Goal: Task Accomplishment & Management: Manage account settings

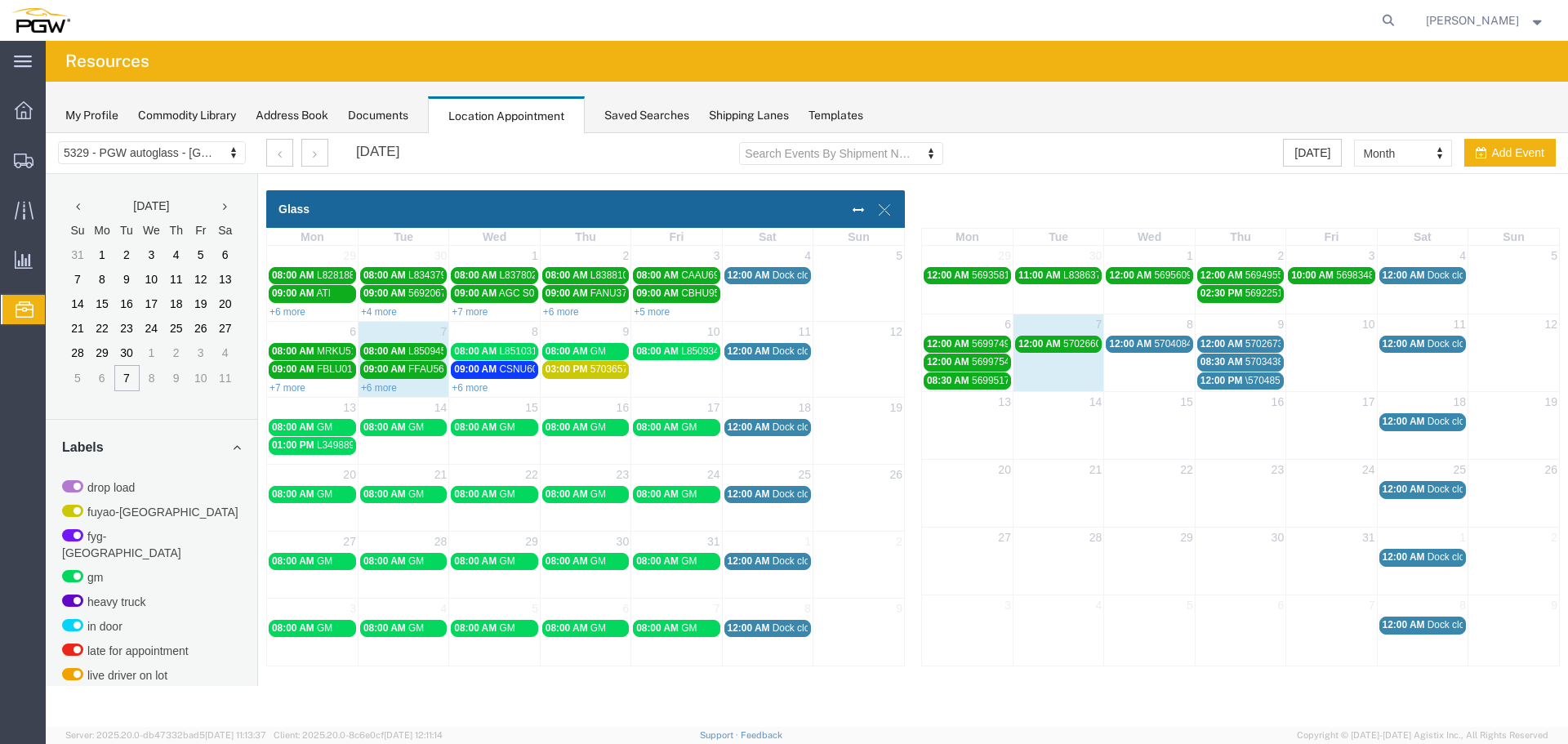
scroll to position [412, 0]
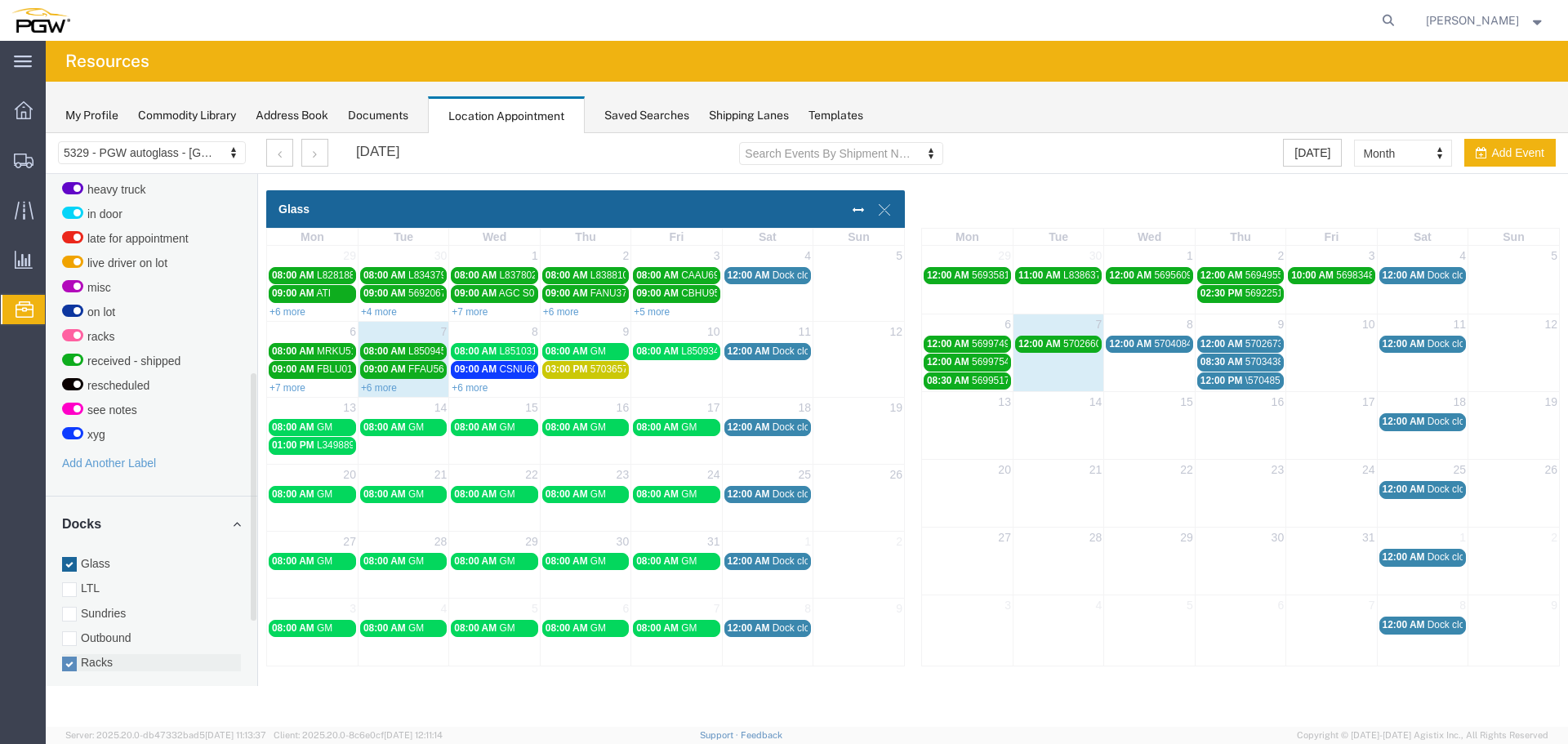
click at [123, 655] on label "Racks" at bounding box center [151, 663] width 179 height 16
click at [46, 133] on input "Racks" at bounding box center [46, 133] width 0 height 0
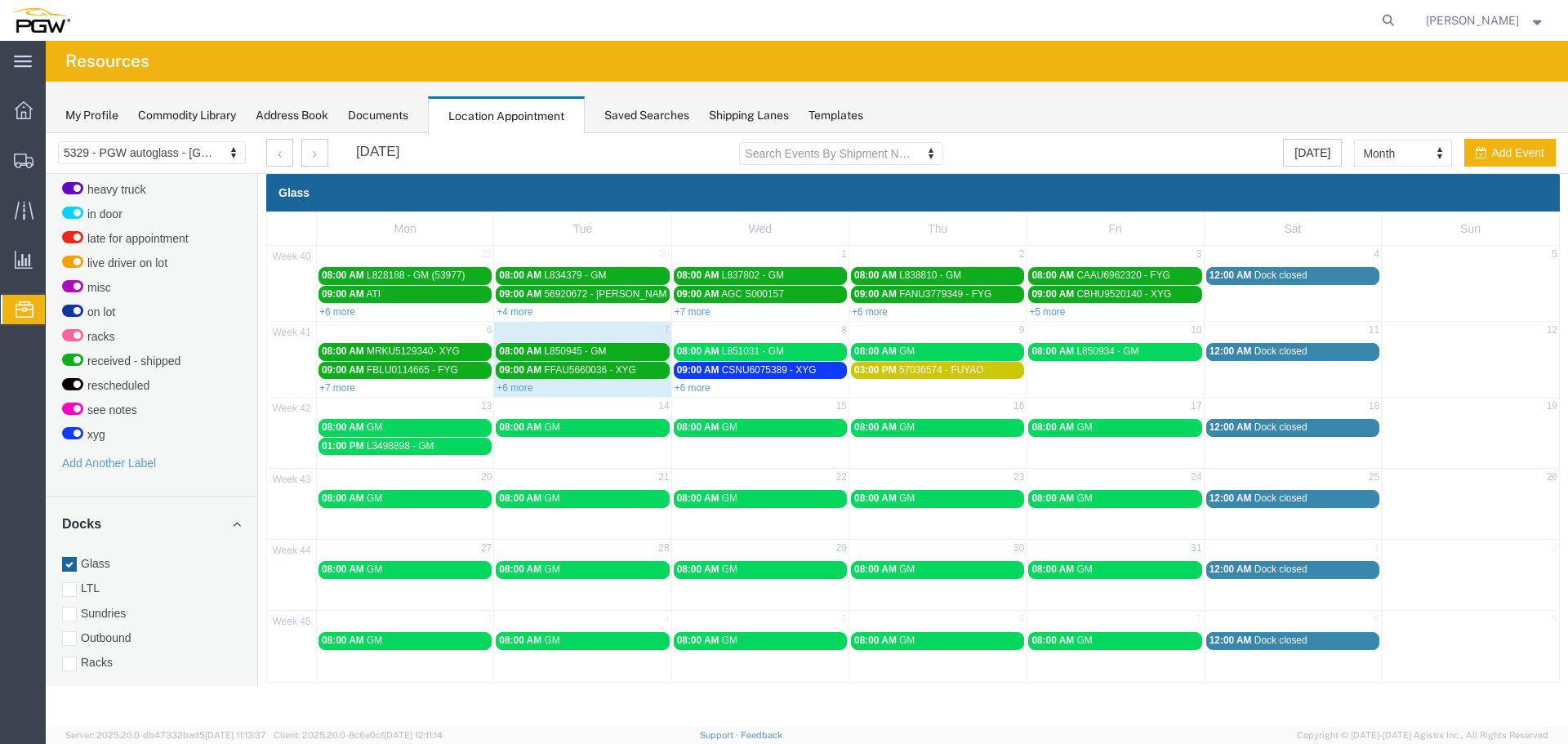
click at [504, 388] on link "+6 more" at bounding box center [515, 388] width 36 height 12
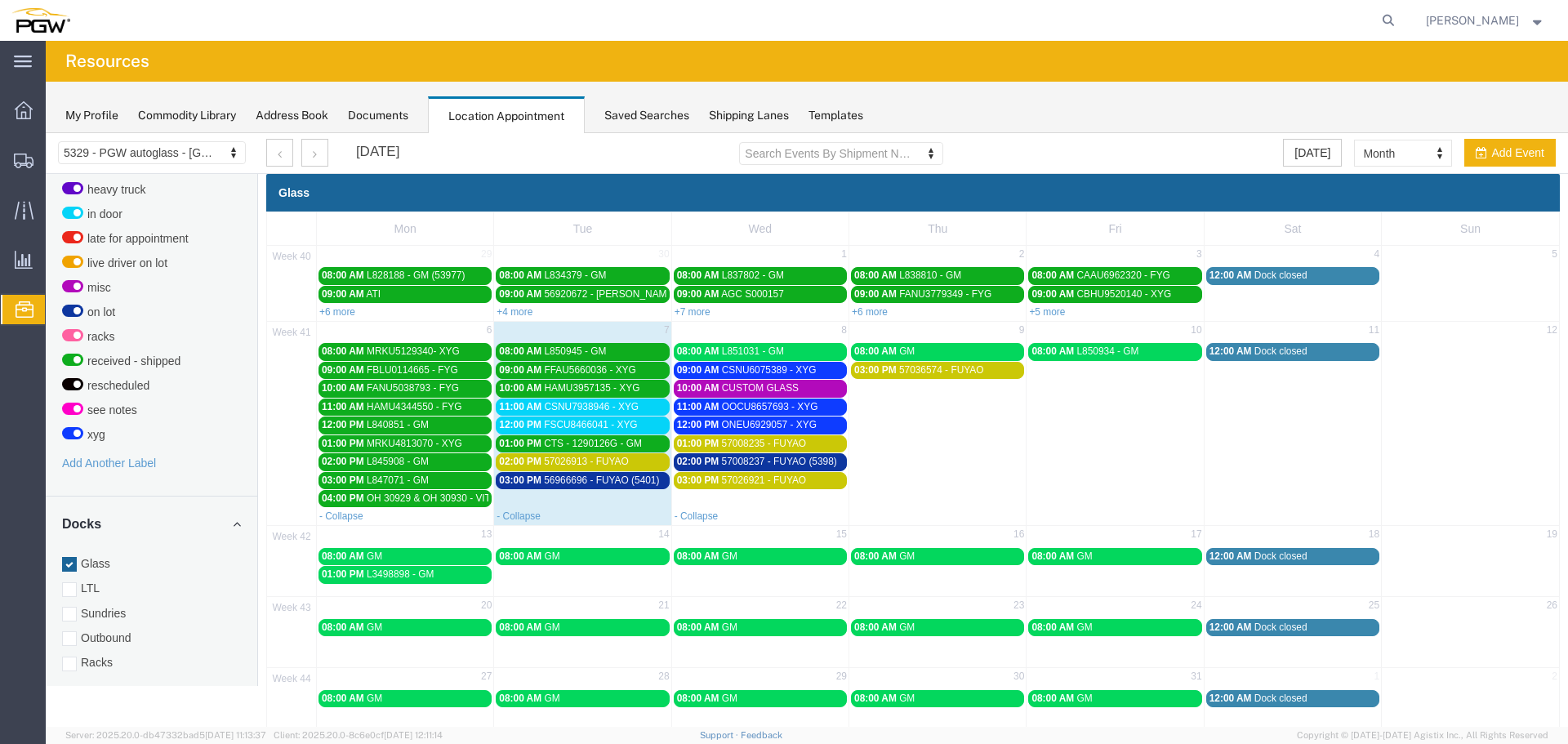
click at [534, 482] on span "03:00 PM" at bounding box center [519, 480] width 42 height 12
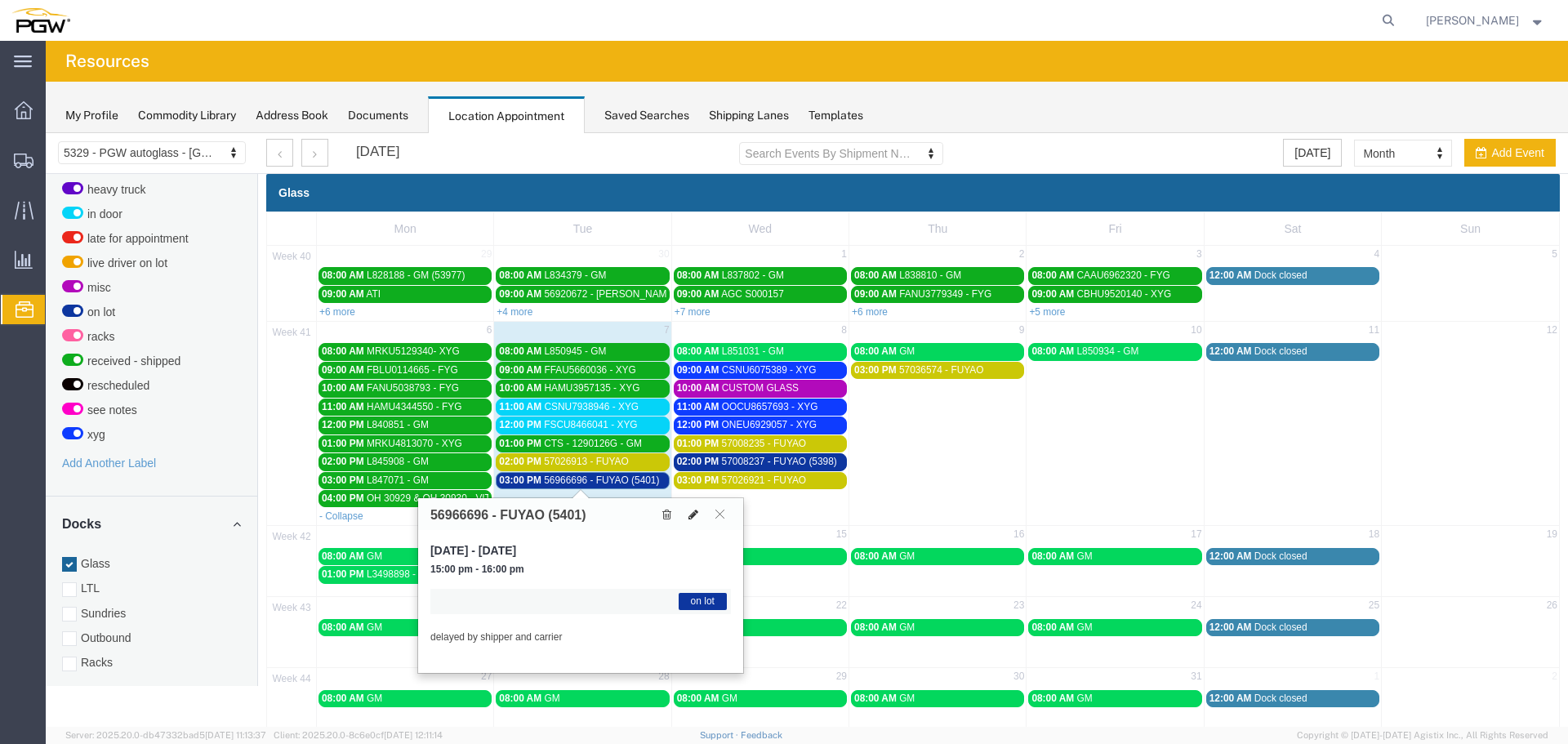
click at [699, 518] on button at bounding box center [692, 514] width 23 height 17
select select "1"
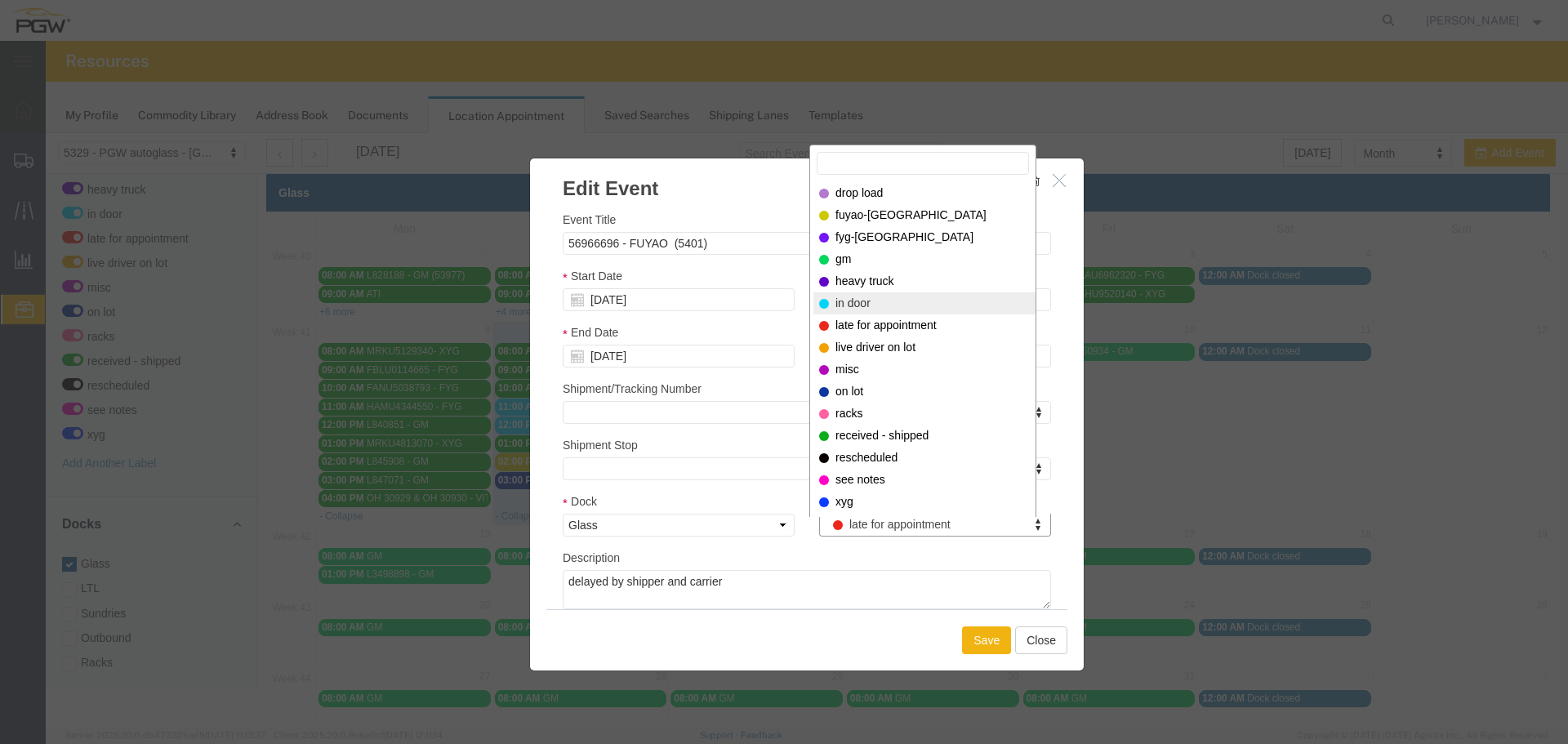
select select "220"
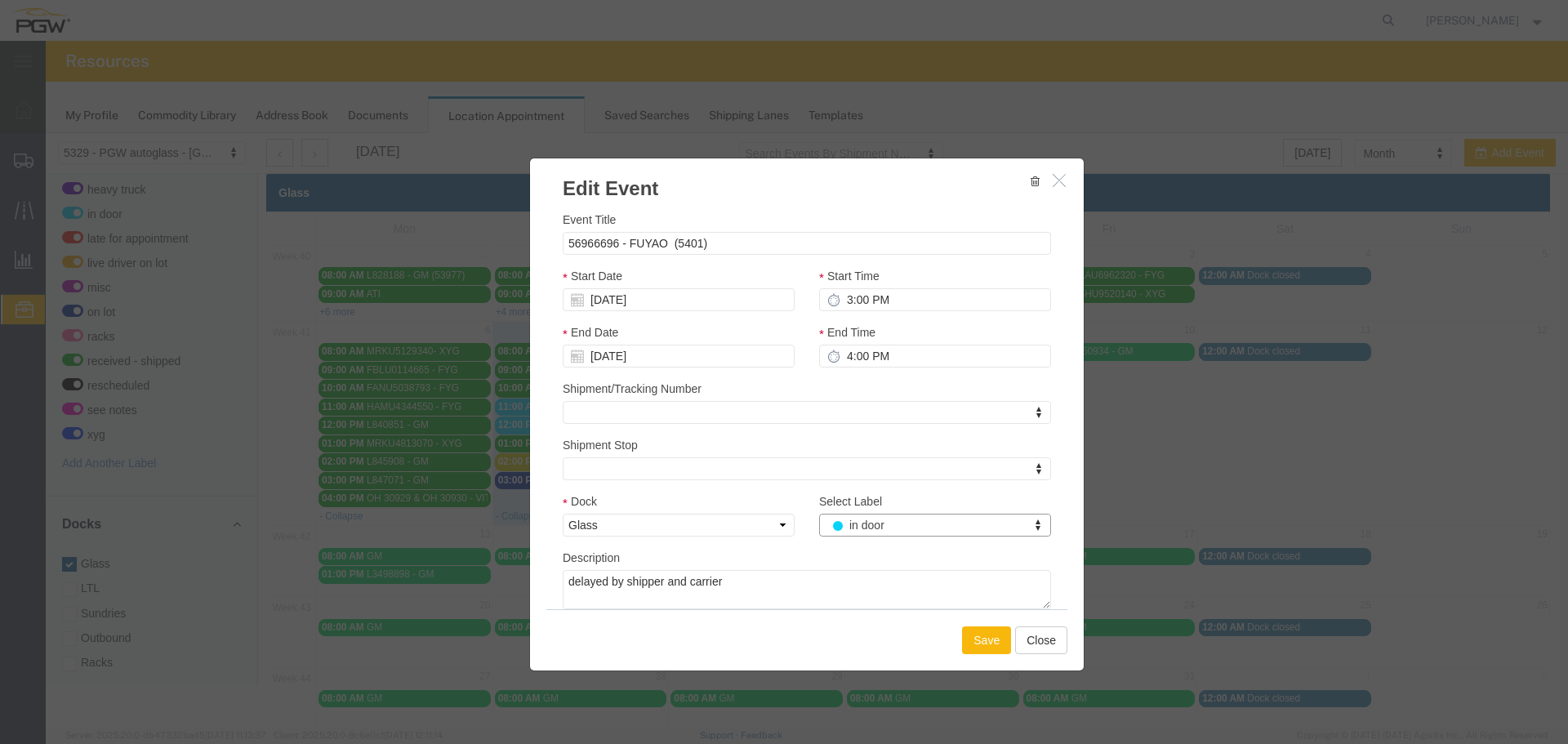
click at [982, 643] on button "Save" at bounding box center [986, 640] width 49 height 28
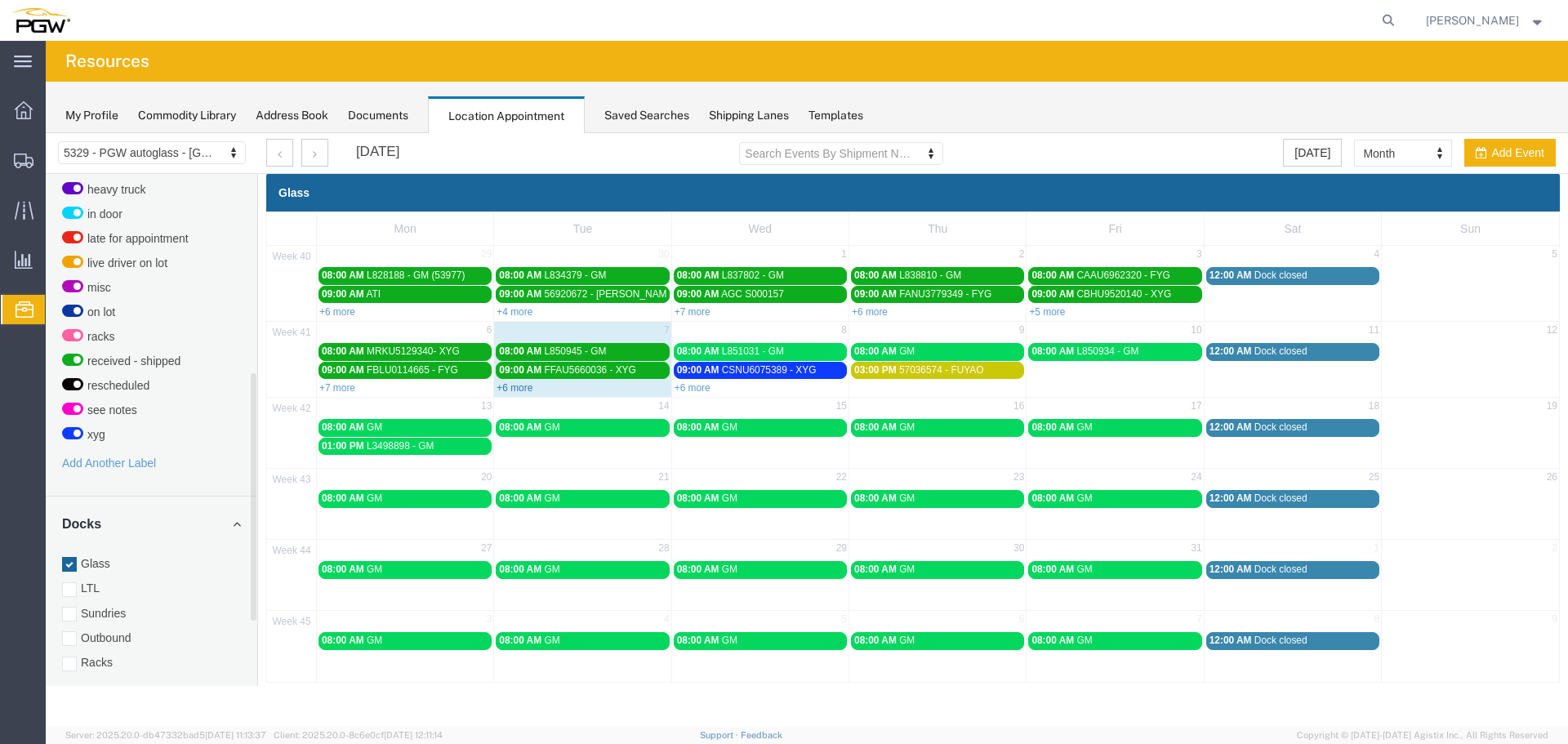
click at [518, 388] on link "+6 more" at bounding box center [515, 388] width 36 height 12
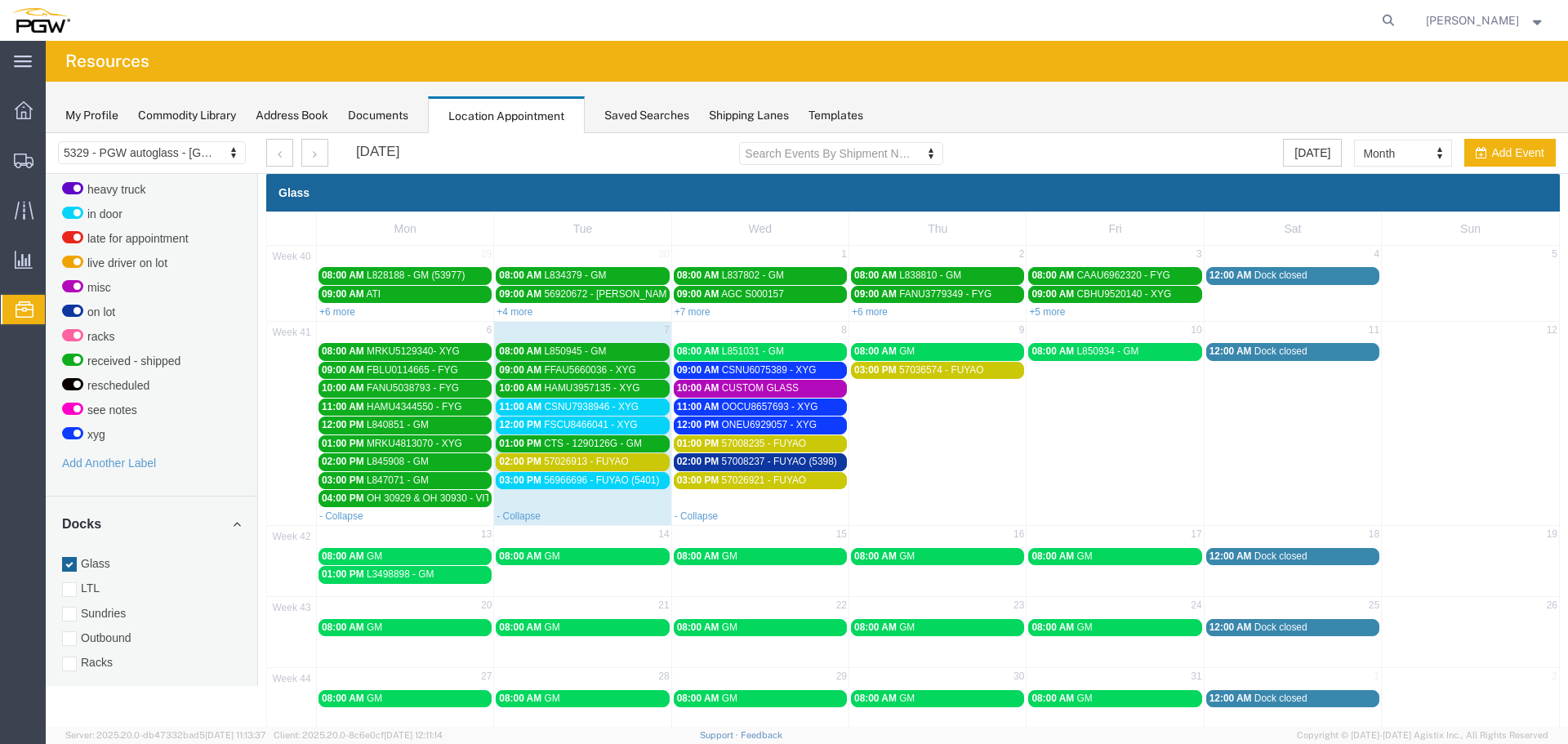
click at [523, 409] on span "11:00 AM" at bounding box center [519, 407] width 42 height 12
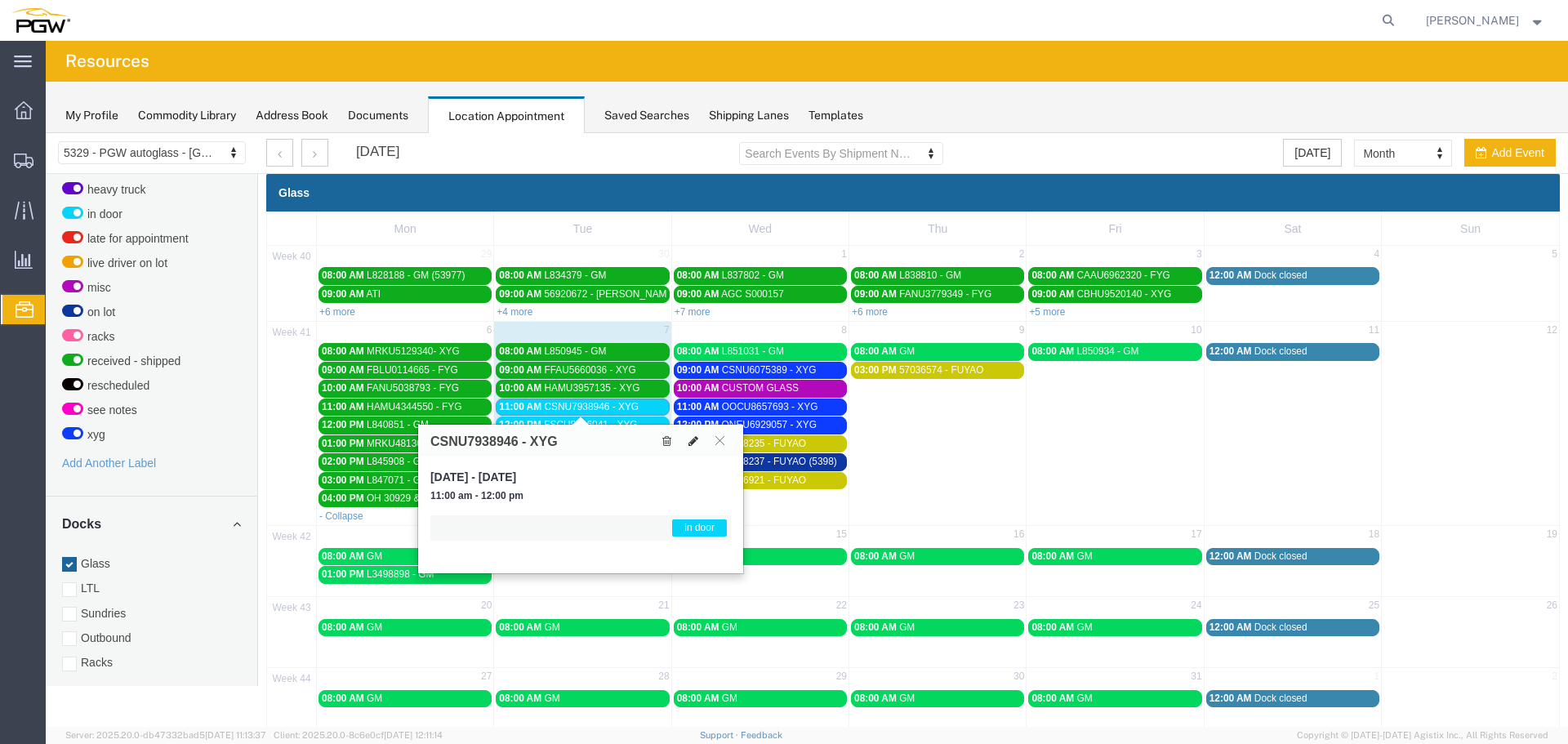
click at [689, 445] on icon at bounding box center [693, 441] width 10 height 12
select select "1"
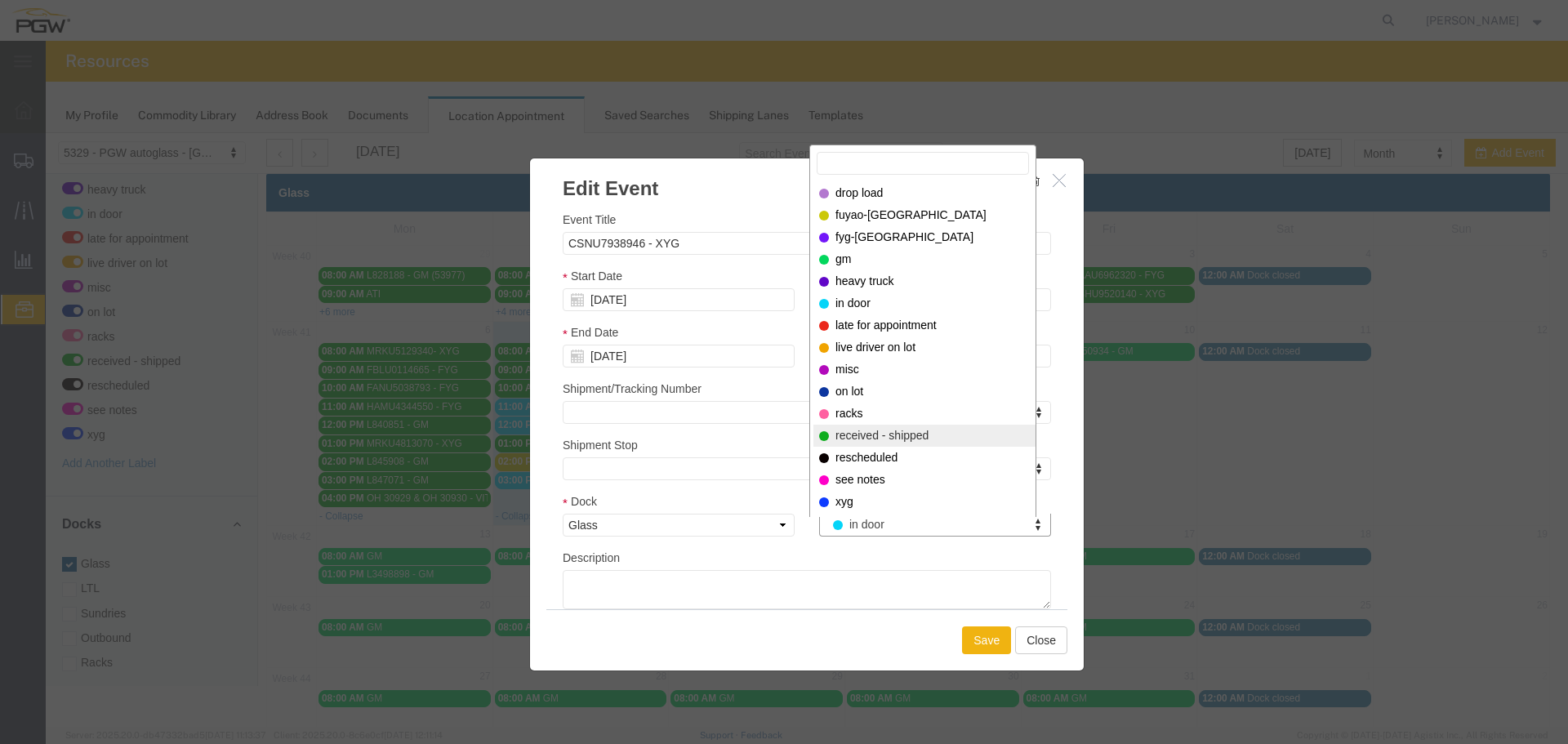
select select "200"
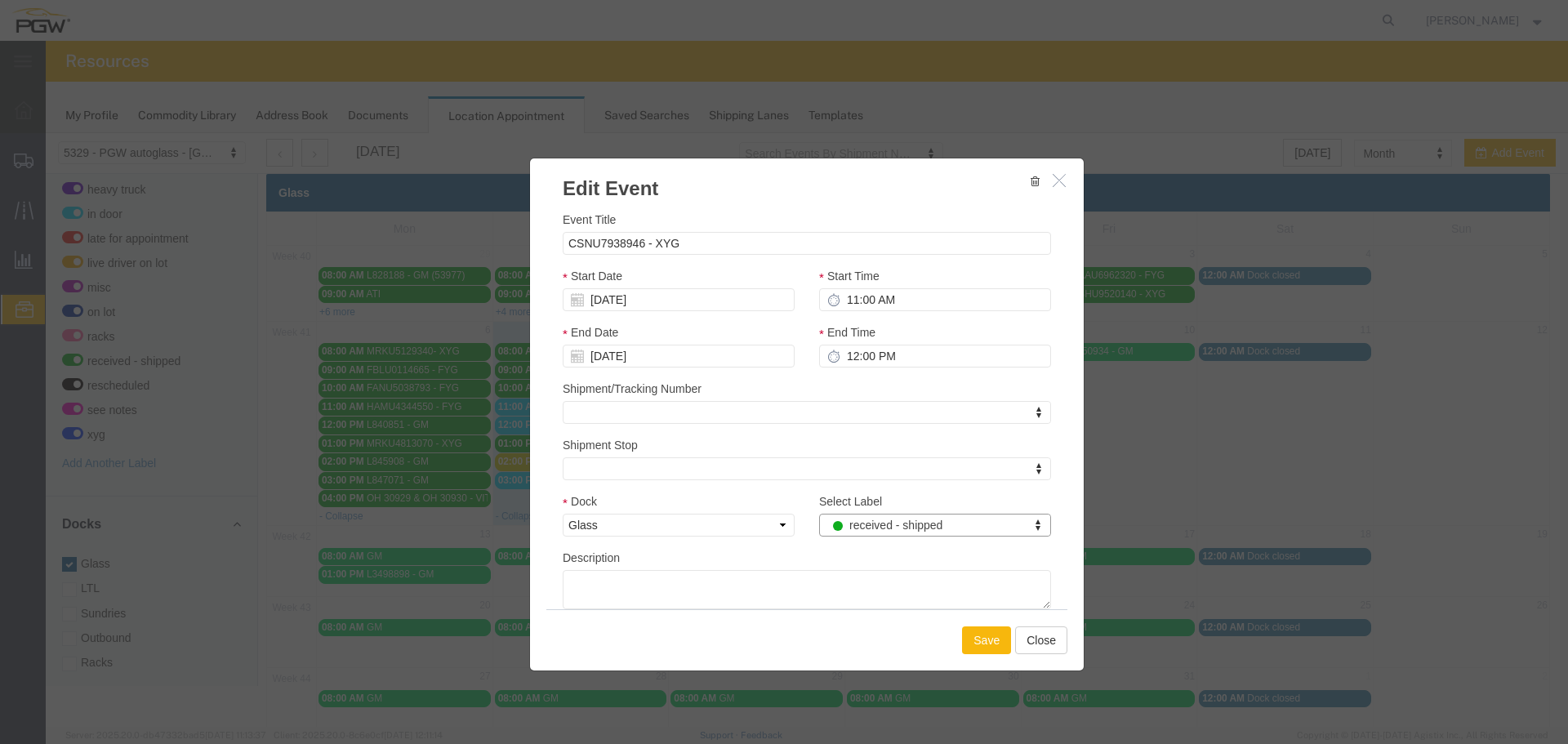
click at [985, 629] on button "Save" at bounding box center [986, 640] width 49 height 28
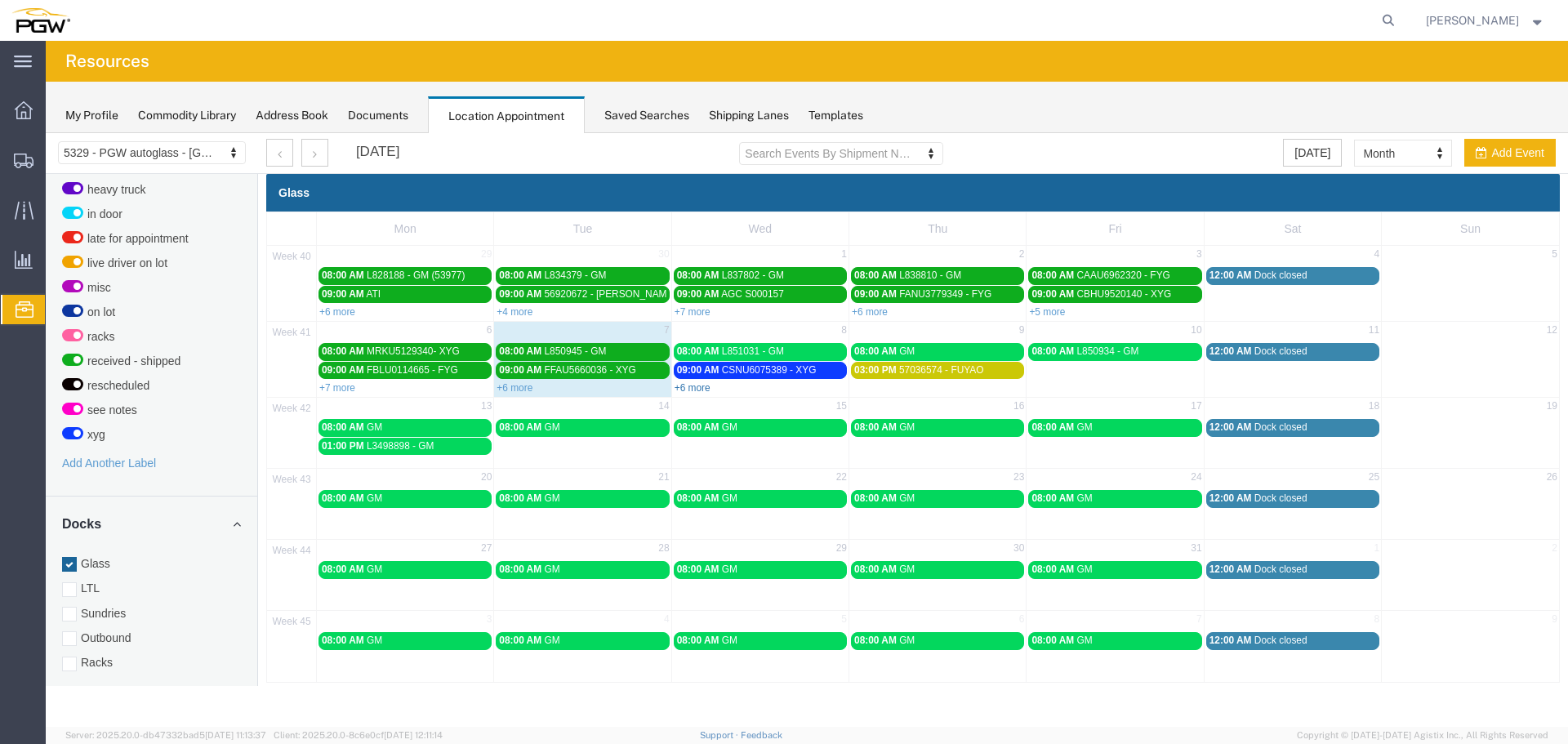
click at [699, 386] on link "+6 more" at bounding box center [692, 388] width 36 height 12
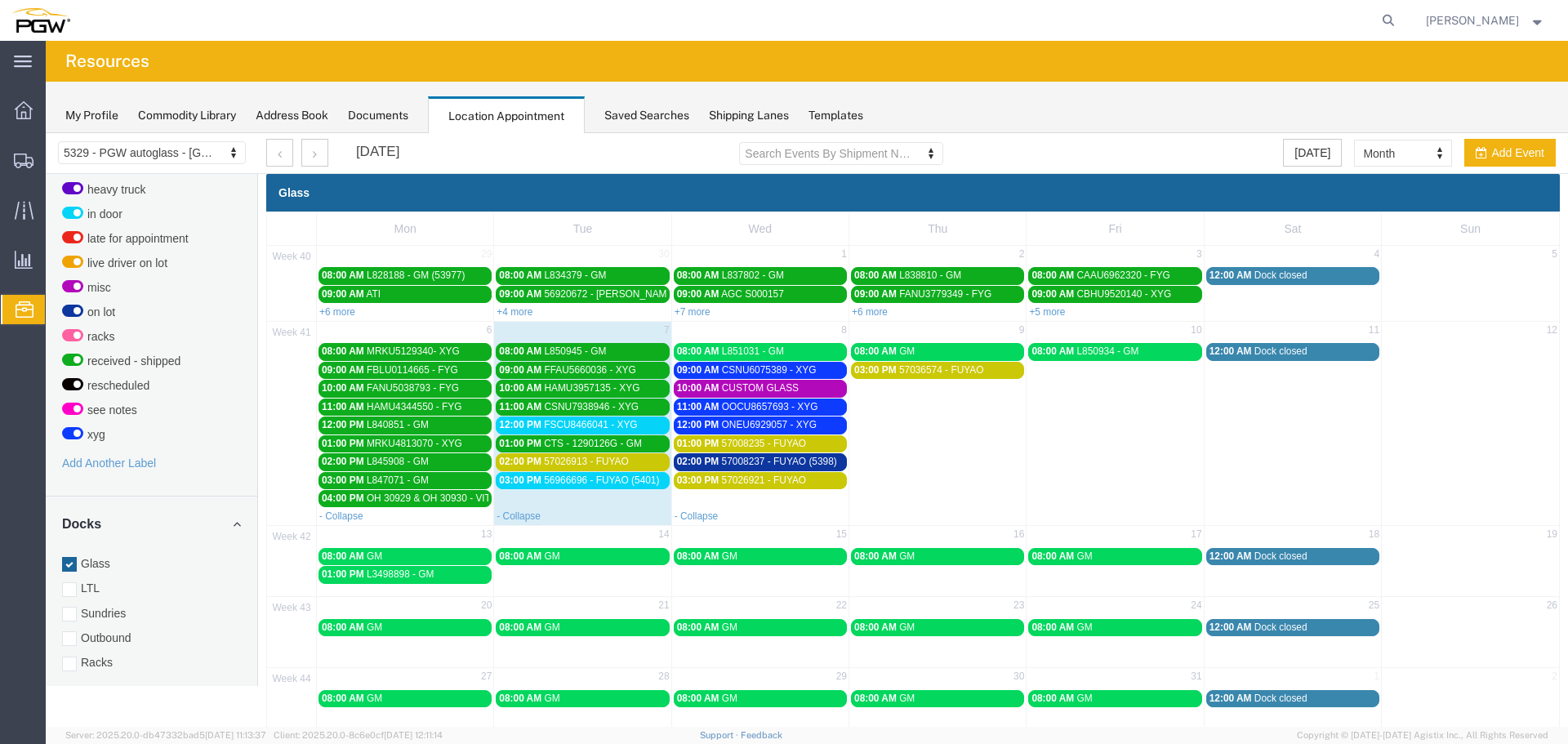
click at [730, 455] on span "57008237 - FUYAO (5398)" at bounding box center [780, 461] width 115 height 12
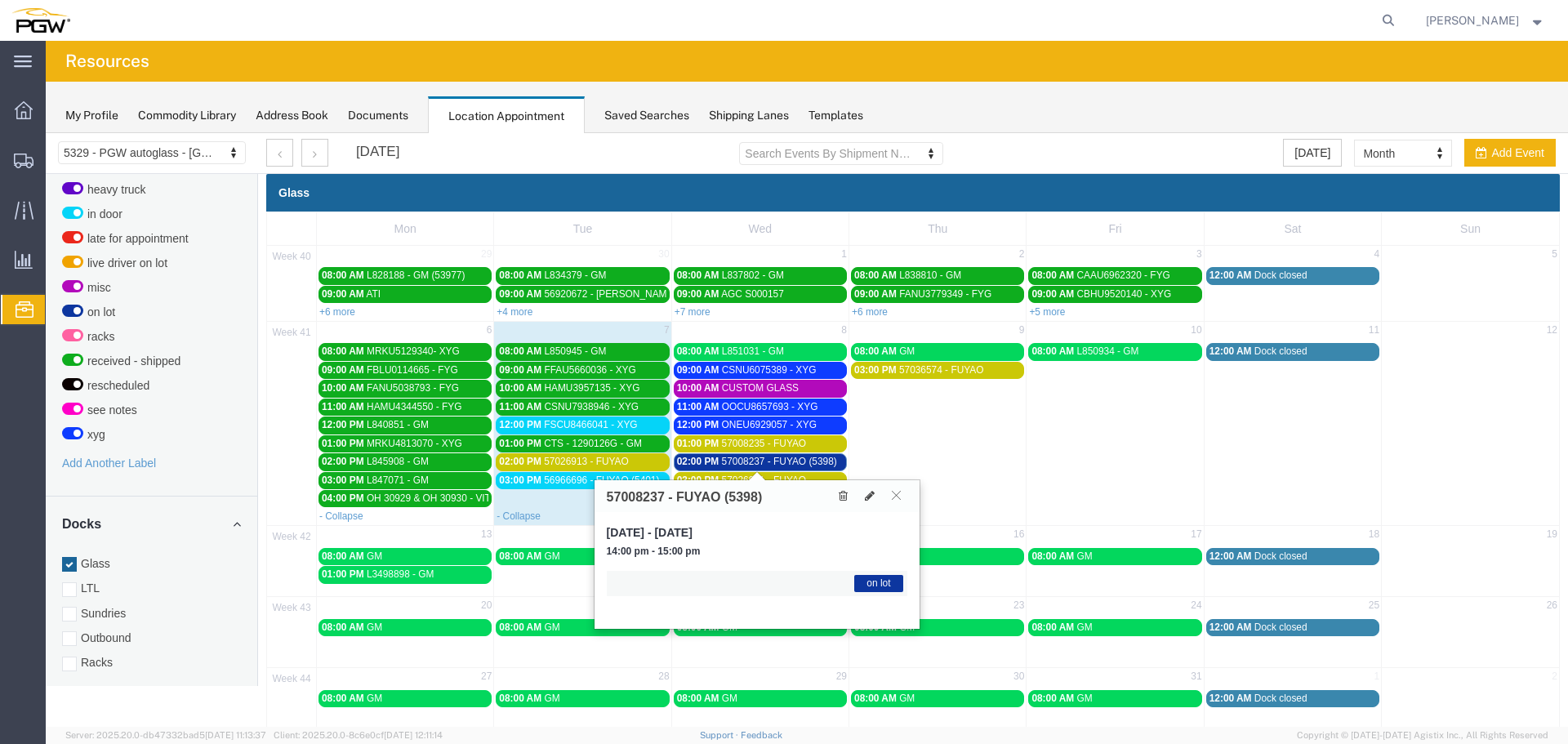
click at [642, 491] on h3 "57008237 - FUYAO (5398)" at bounding box center [684, 498] width 156 height 14
copy h3 "57008237"
drag, startPoint x: 761, startPoint y: 462, endPoint x: 608, endPoint y: 462, distance: 153.0
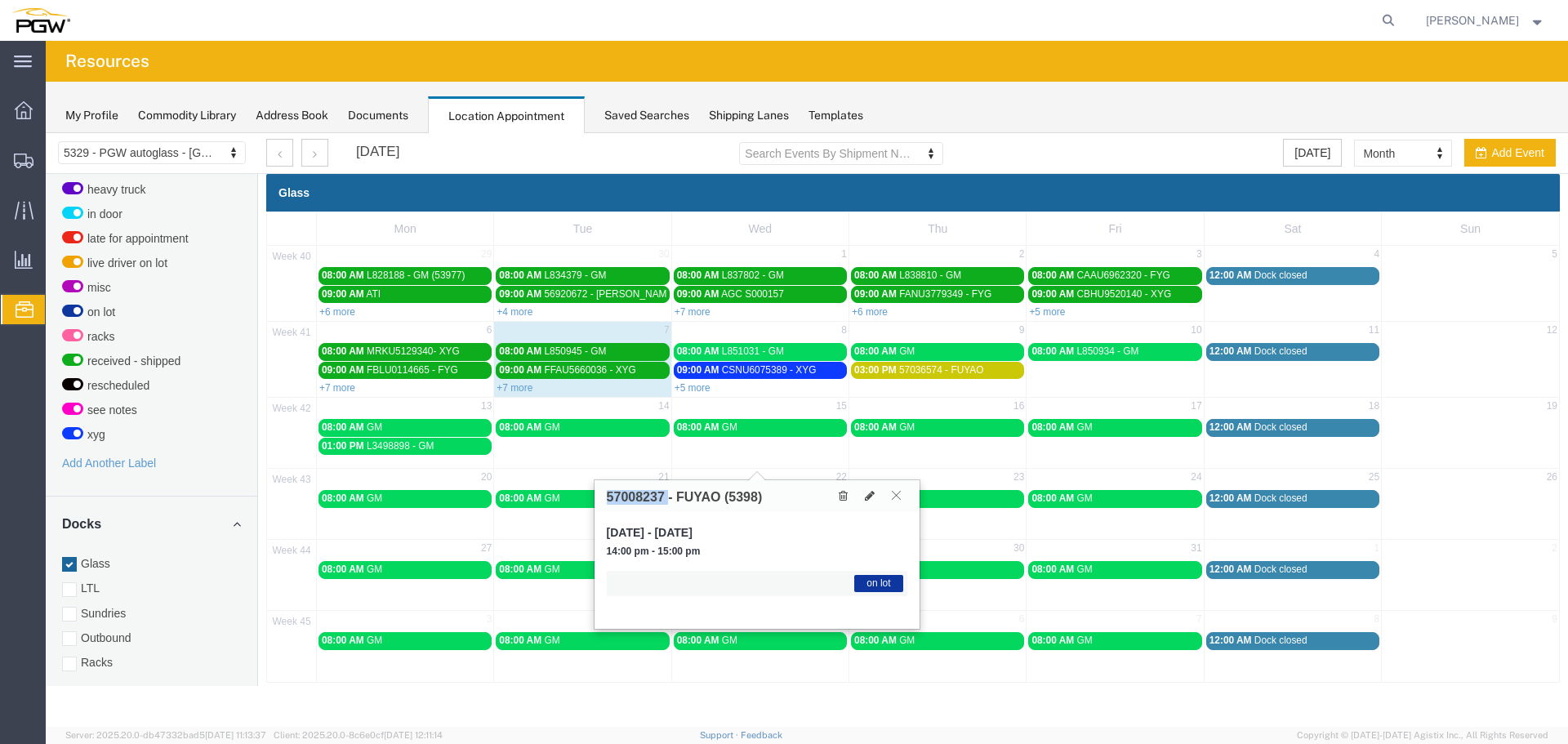
click at [898, 497] on icon at bounding box center [896, 495] width 9 height 10
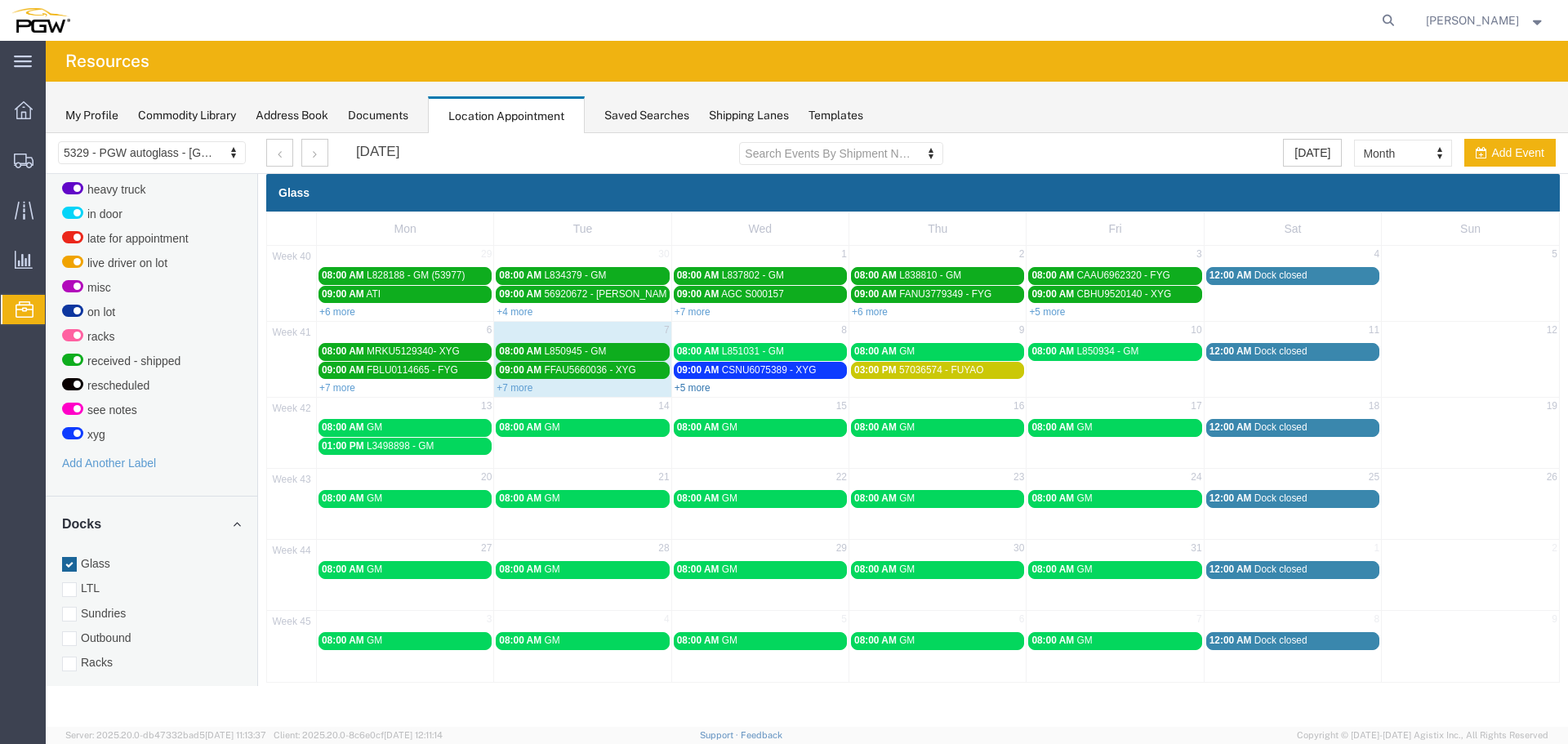
click at [685, 388] on link "+5 more" at bounding box center [692, 388] width 36 height 12
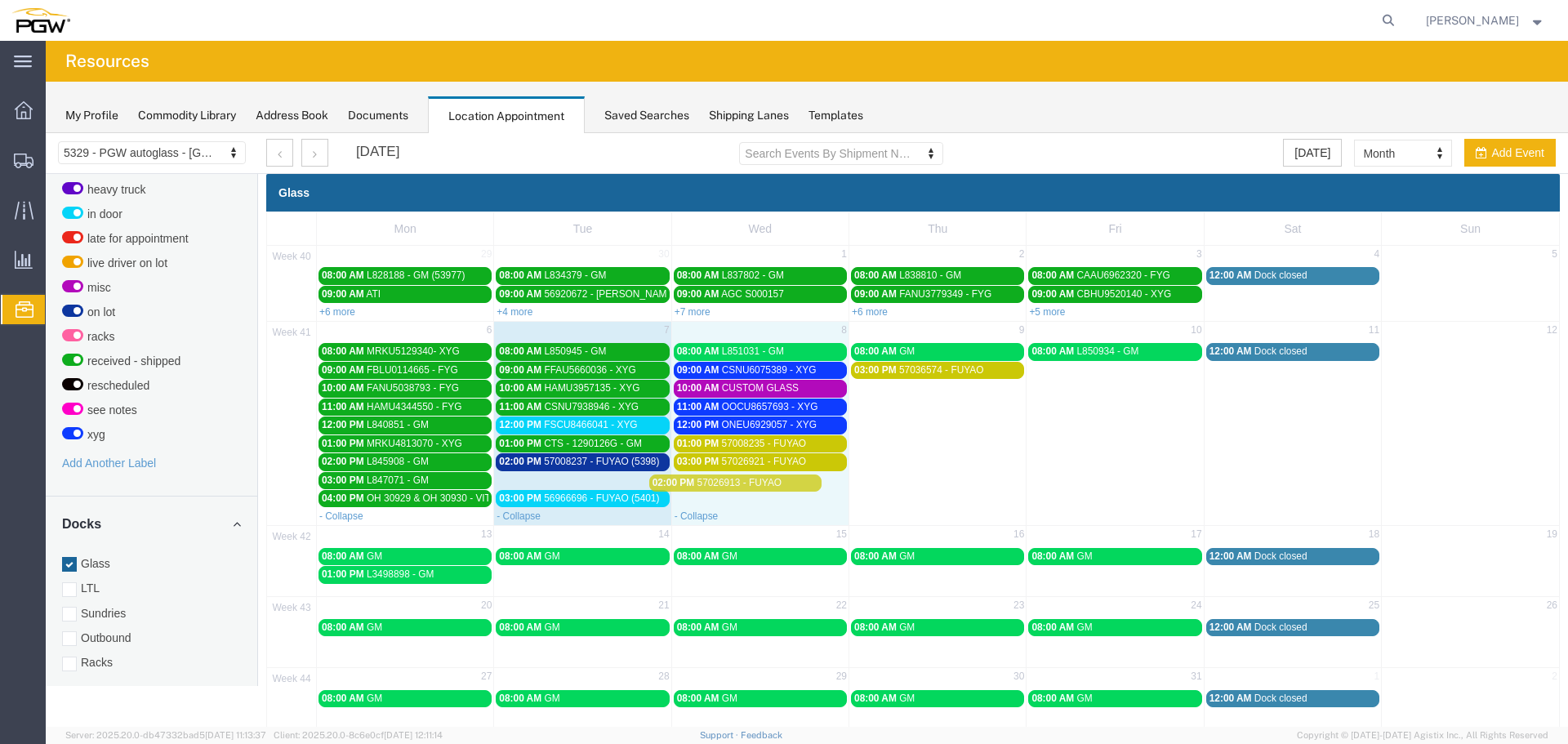
drag, startPoint x: 568, startPoint y: 478, endPoint x: 722, endPoint y: 481, distance: 154.0
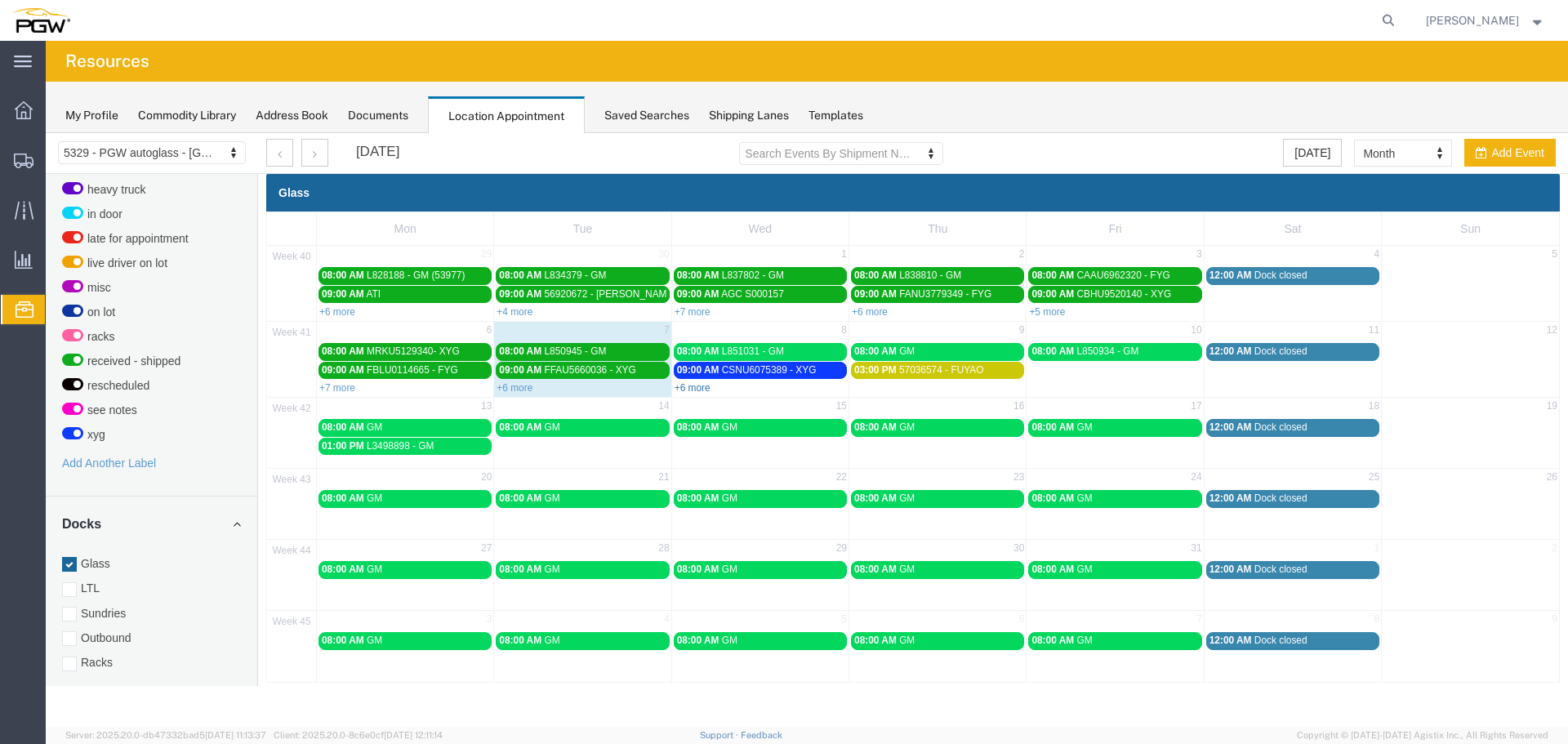
click at [684, 390] on link "+6 more" at bounding box center [692, 388] width 36 height 12
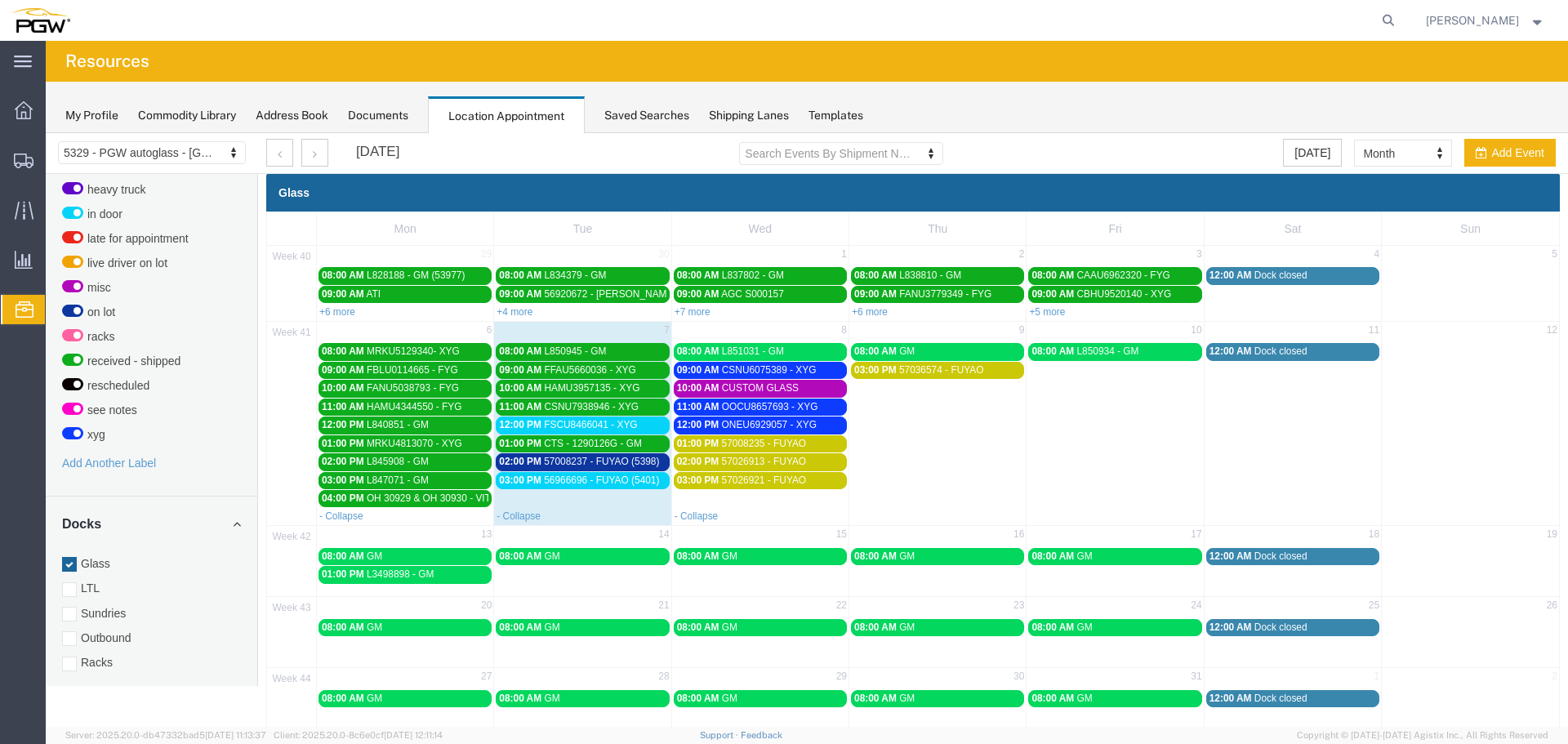
click at [588, 461] on span "57008237 - FUYAO (5398)" at bounding box center [601, 461] width 115 height 12
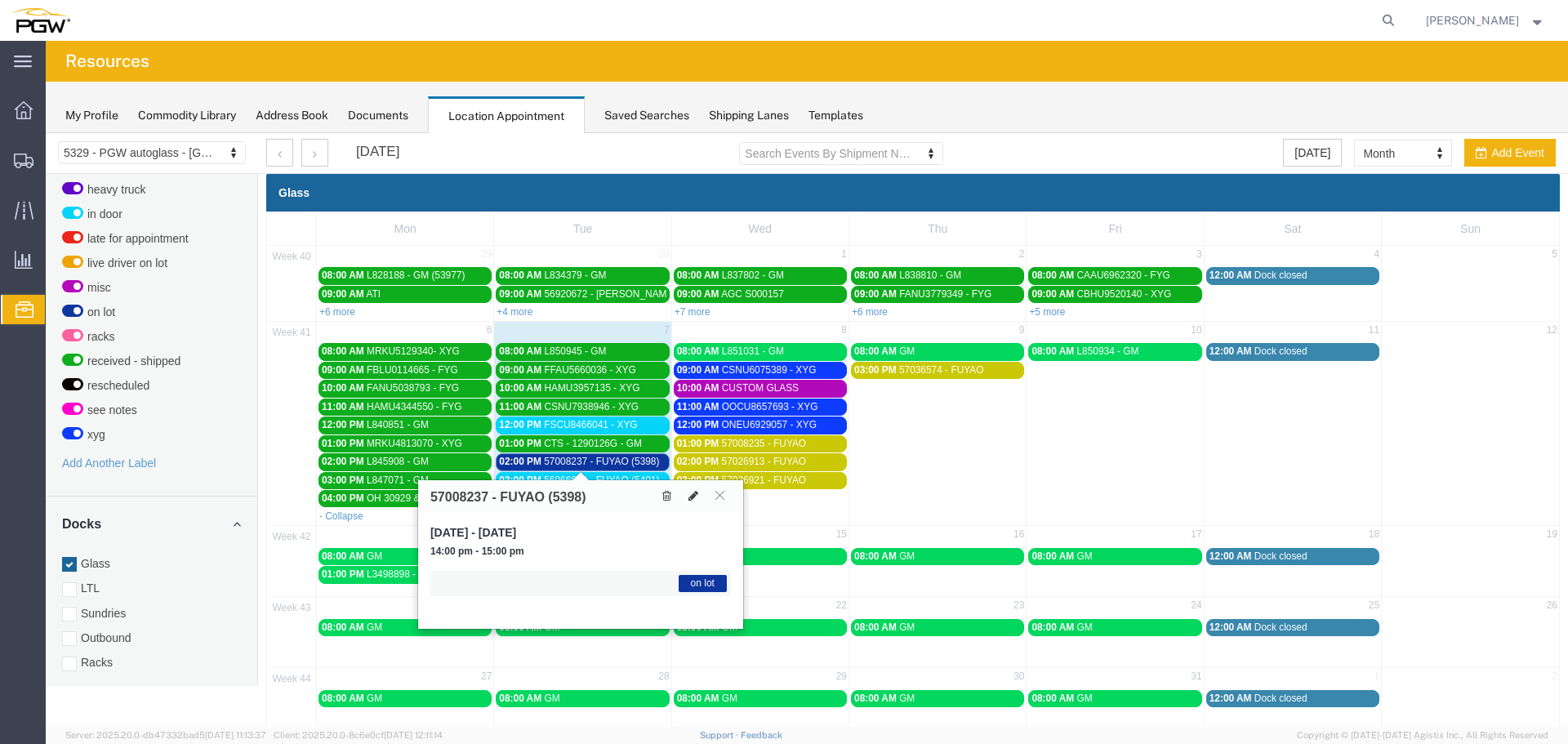
click at [689, 493] on icon at bounding box center [693, 496] width 10 height 12
select select "1"
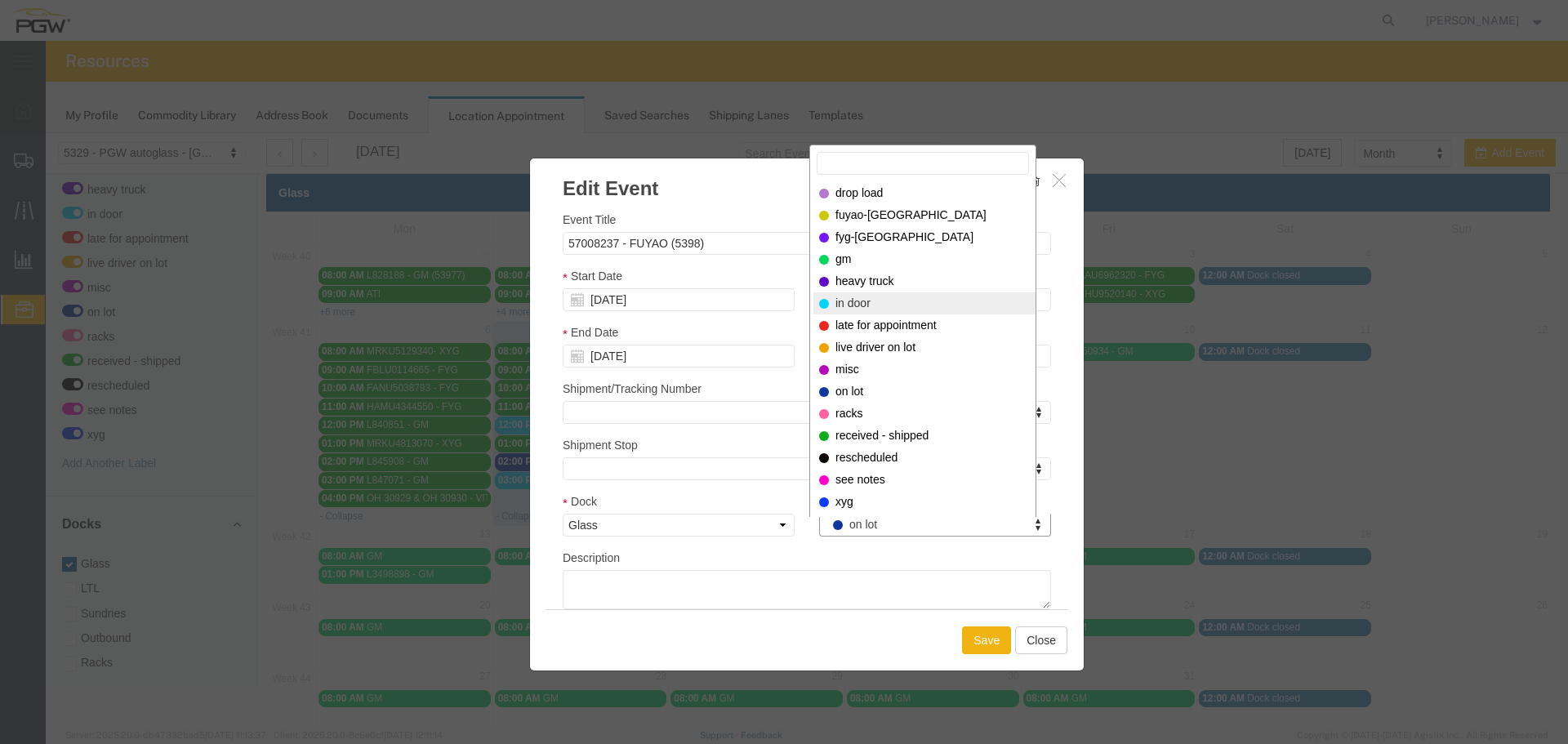
select select "220"
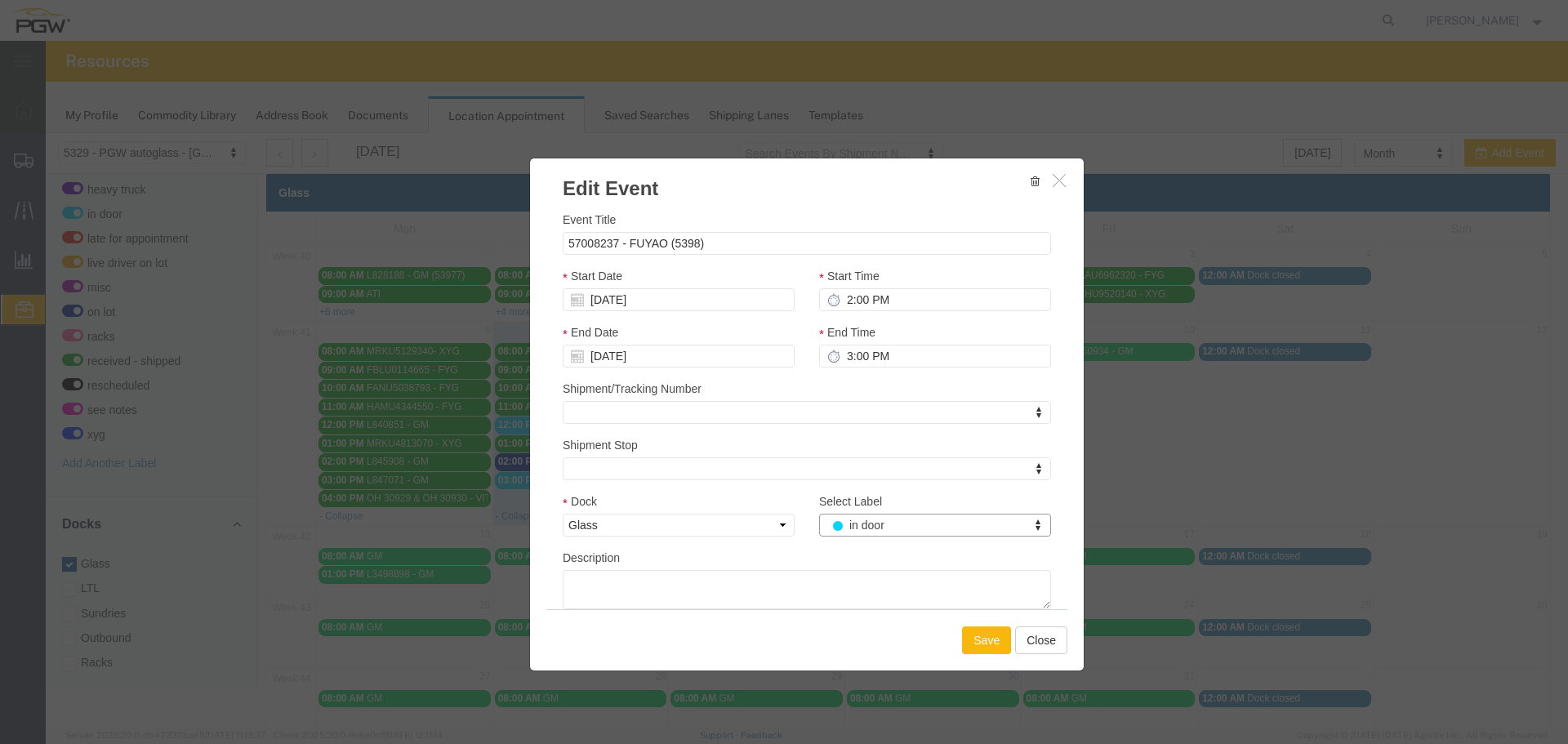
click at [978, 631] on button "Save" at bounding box center [986, 640] width 49 height 28
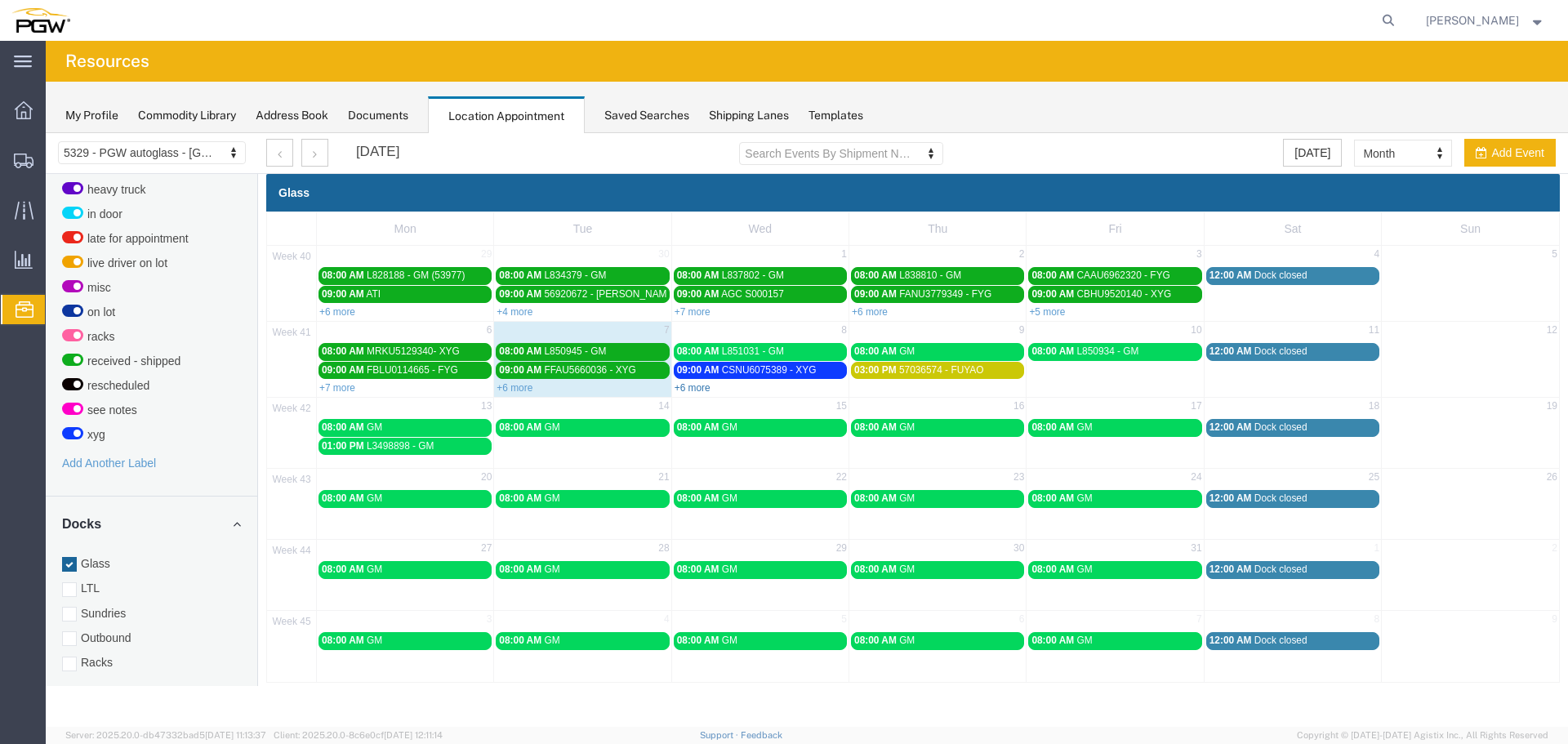
click at [689, 386] on link "+6 more" at bounding box center [692, 388] width 36 height 12
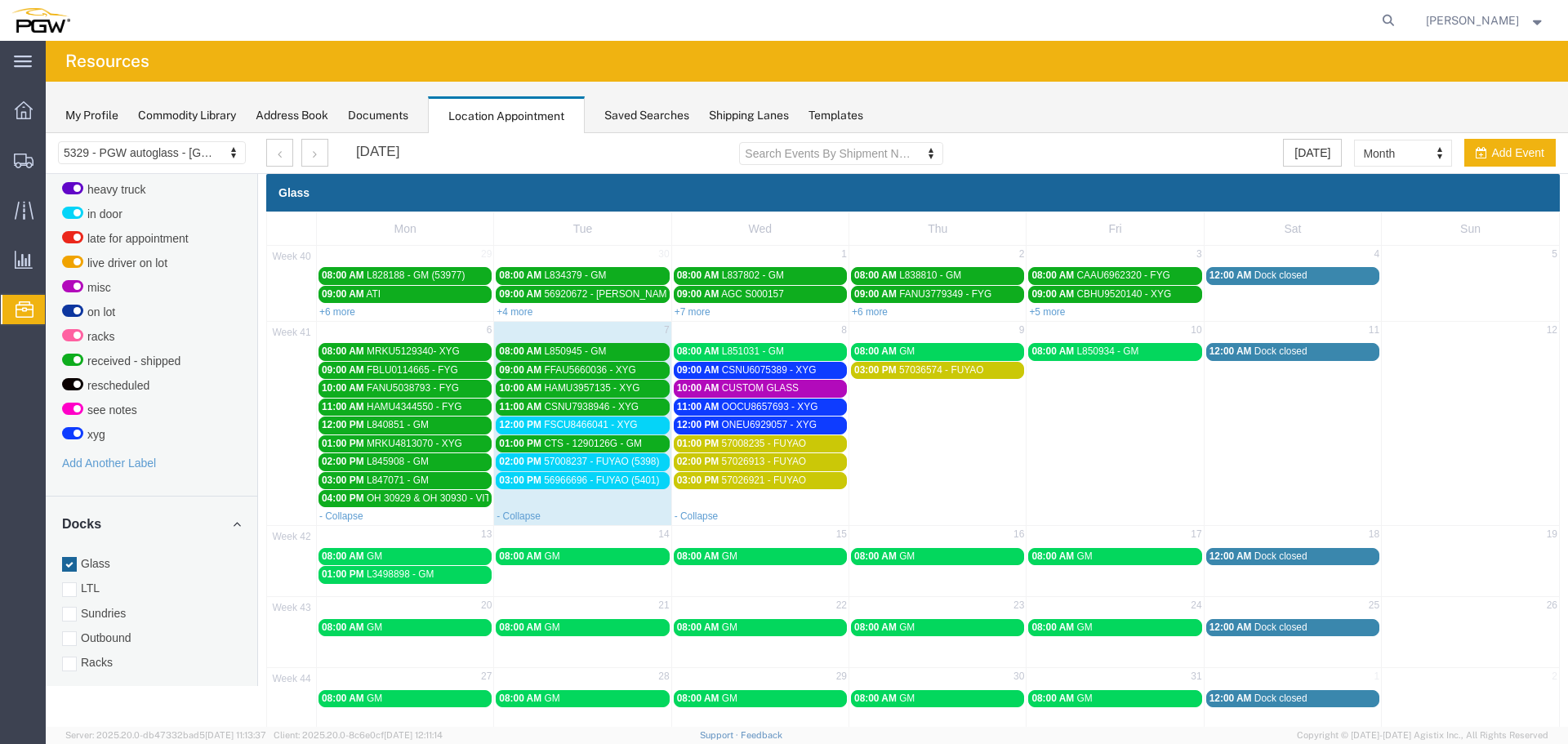
drag, startPoint x: 610, startPoint y: 429, endPoint x: 622, endPoint y: 390, distance: 40.8
click at [610, 428] on span "FSCU8466041 - XYG" at bounding box center [590, 425] width 93 height 12
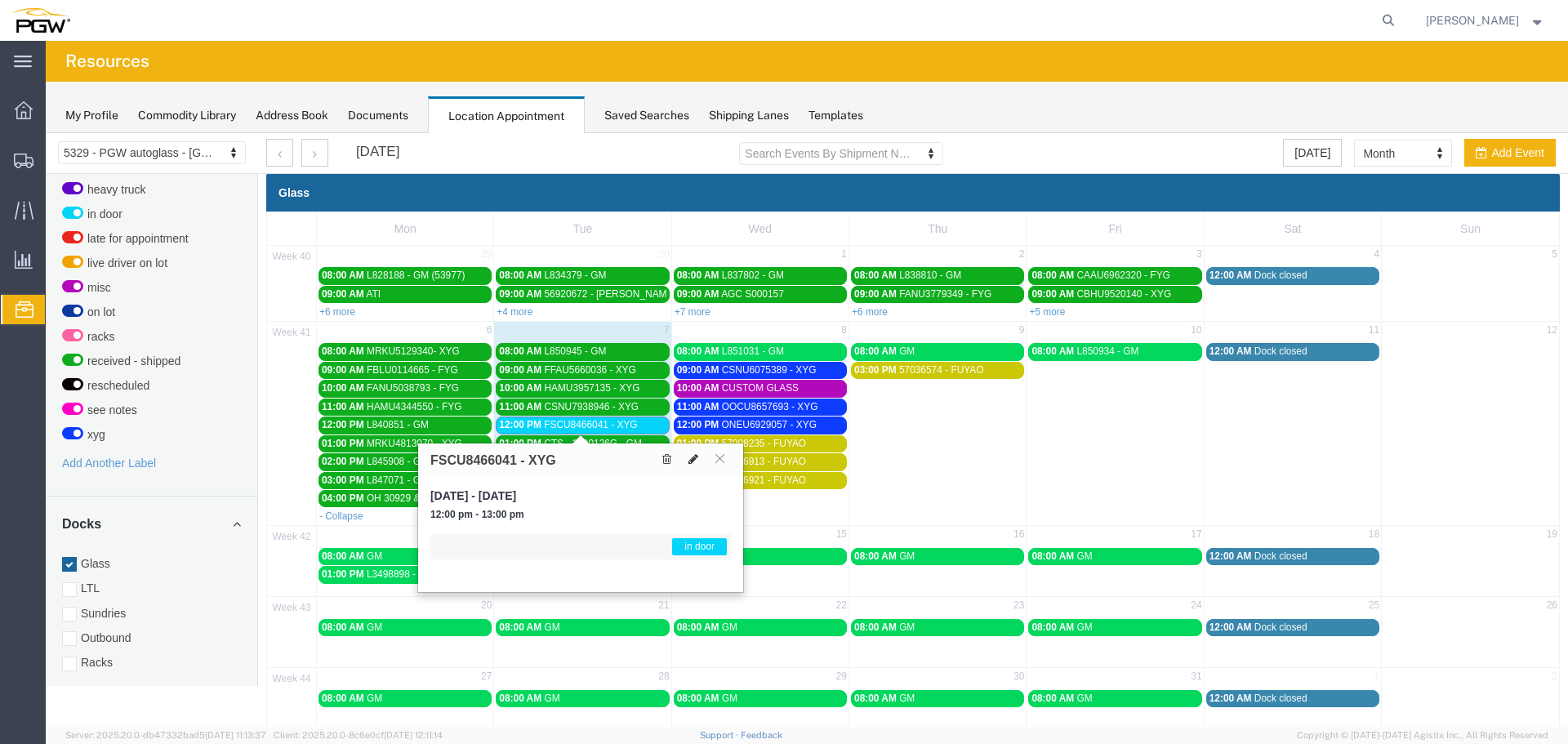
click at [690, 460] on icon at bounding box center [693, 459] width 10 height 12
select select "1"
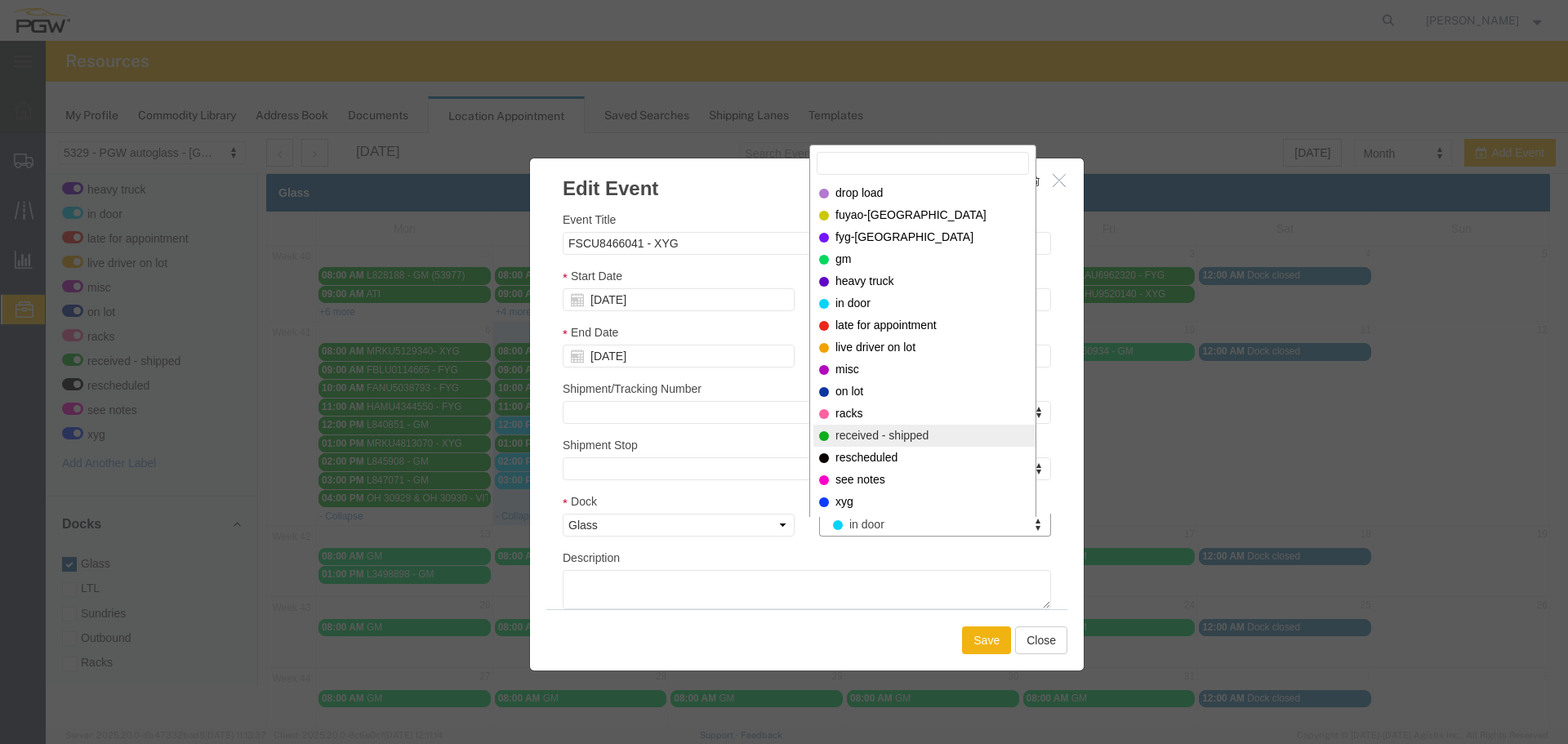
select select "200"
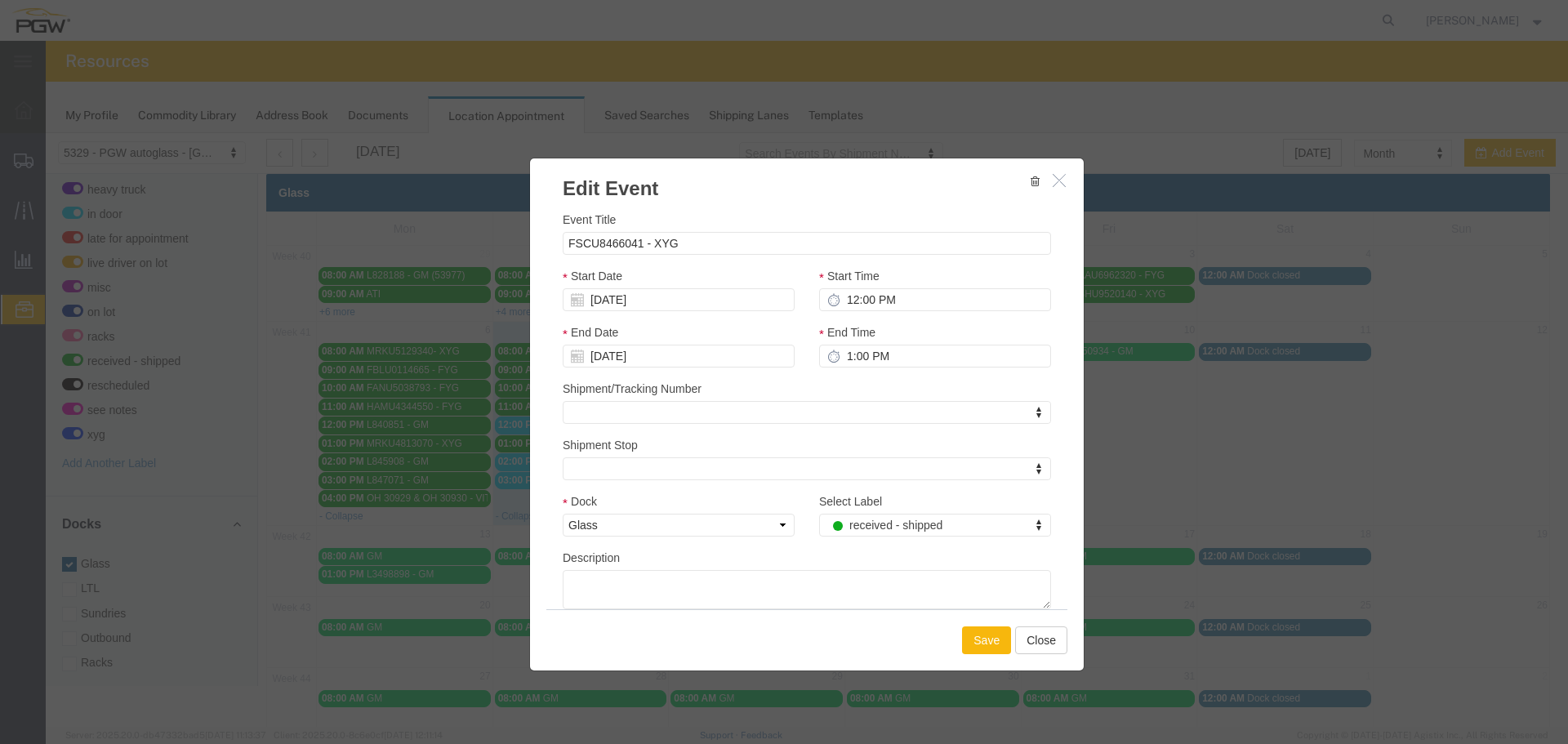
click at [962, 638] on button "Save" at bounding box center [986, 640] width 49 height 28
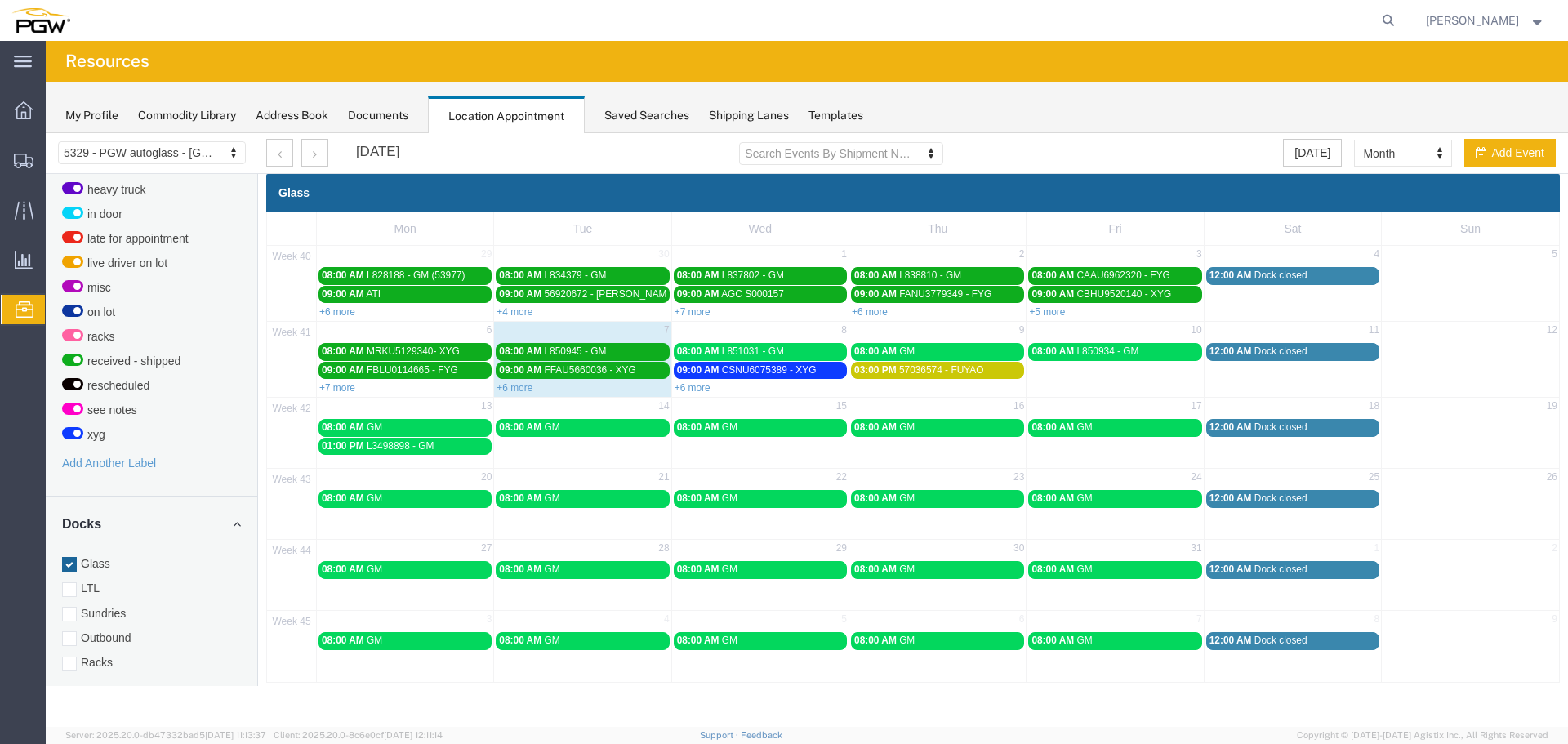
click at [1378, 14] on agx-global-search at bounding box center [1142, 20] width 523 height 41
click at [1389, 14] on icon at bounding box center [1388, 20] width 23 height 23
paste input "668071"
type input "668071"
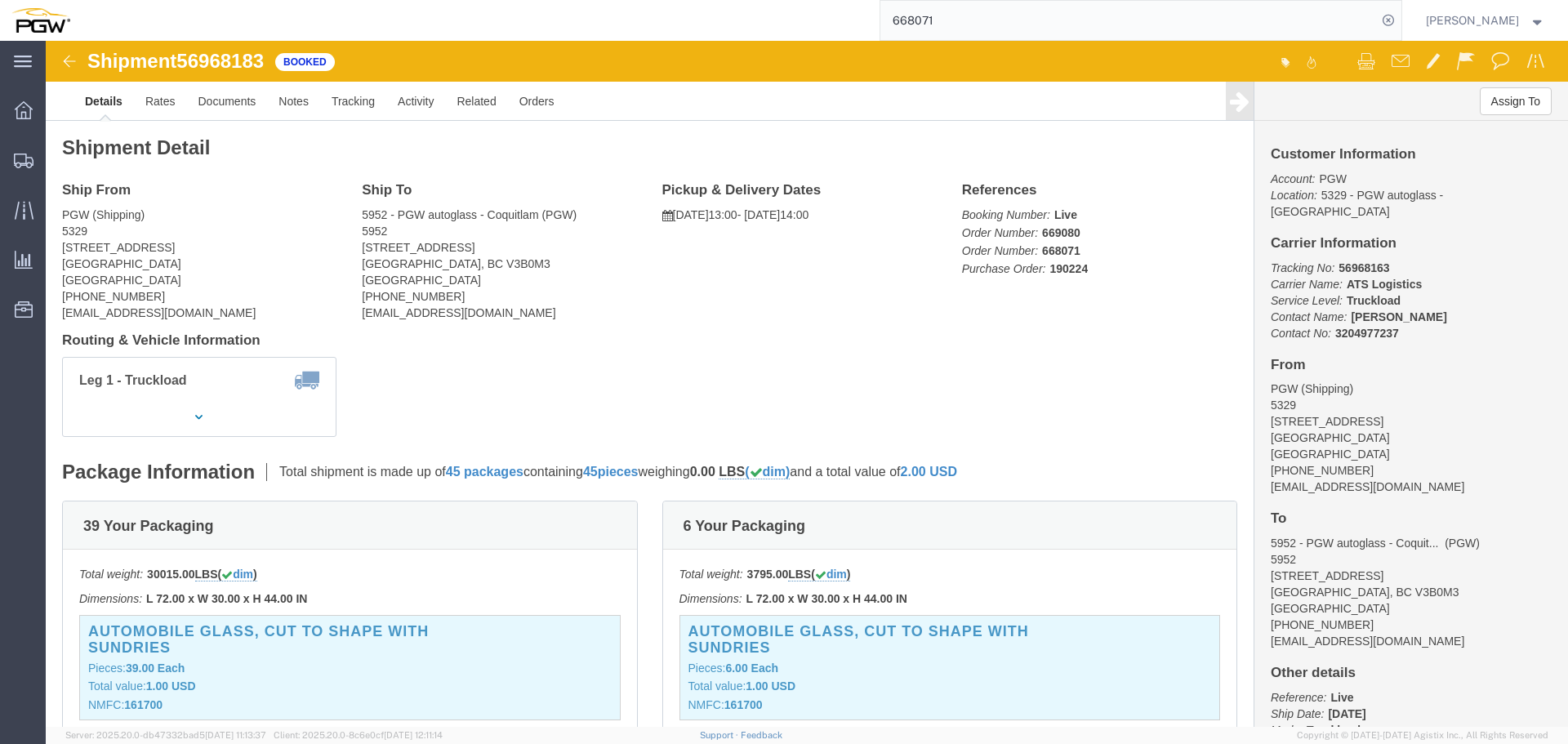
click span "56968183"
copy span "56968183"
